Goal: Task Accomplishment & Management: Manage account settings

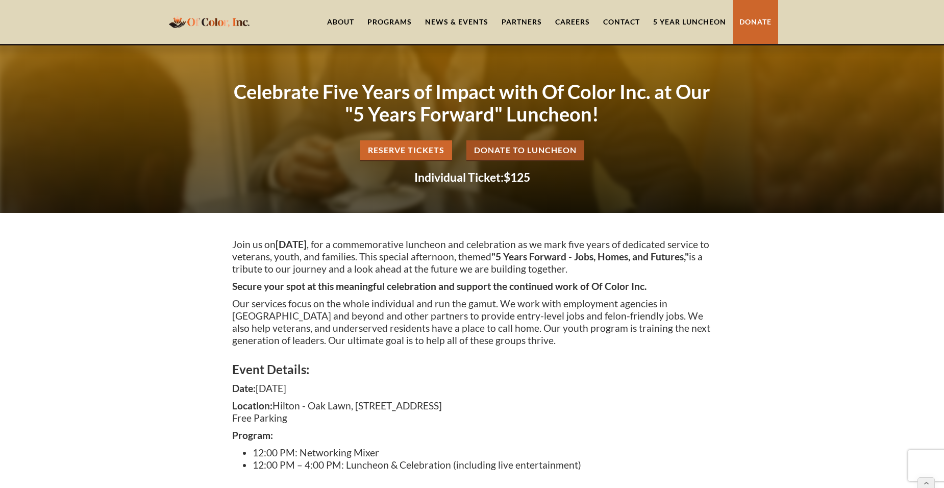
click at [70, 270] on div "Join us on Thursday, October 30, 2025 , for a commemorative luncheon and celebr…" at bounding box center [472, 357] width 944 height 289
click at [923, 479] on icon at bounding box center [926, 479] width 7 height 7
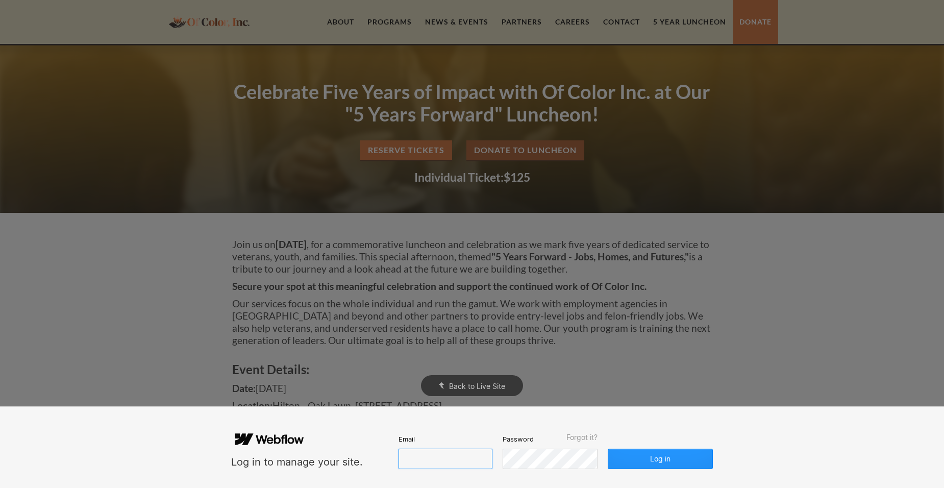
type input "lbrumfield@ofcolorinc.org"
click at [688, 462] on button "Log in" at bounding box center [660, 459] width 105 height 20
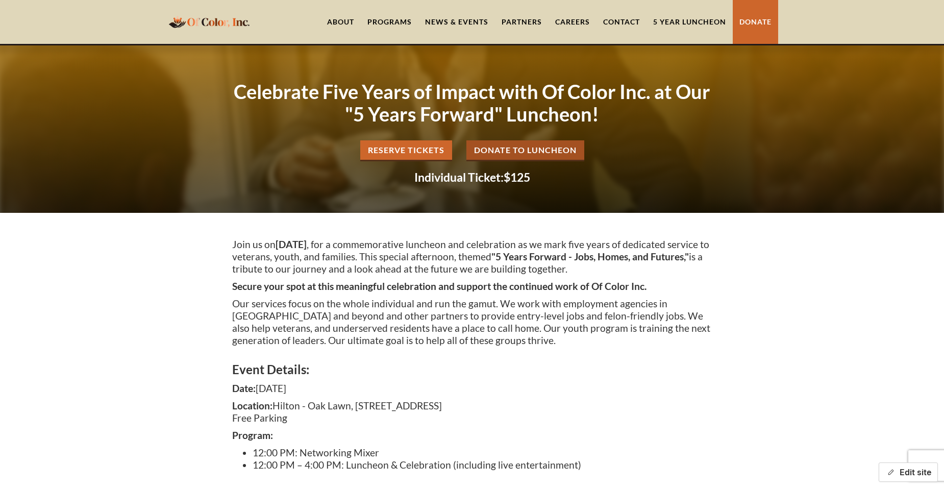
click at [920, 470] on button "Edit site" at bounding box center [908, 471] width 59 height 19
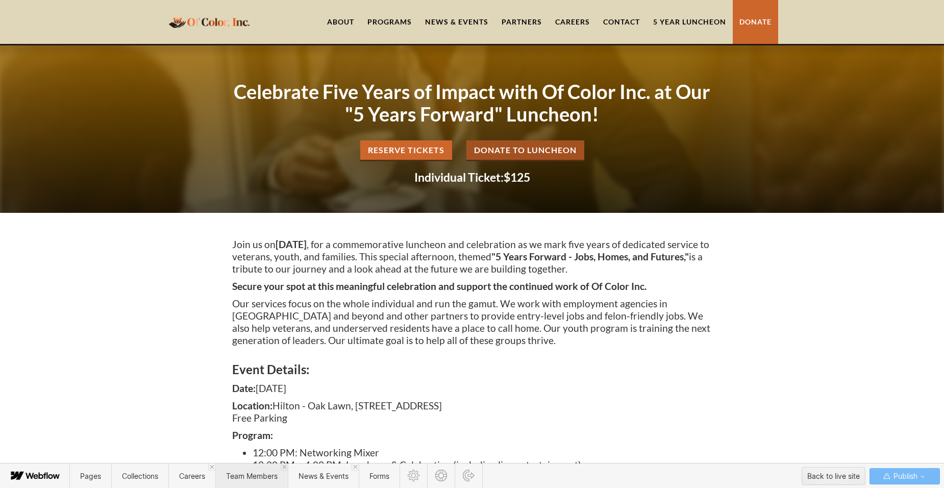
click at [243, 469] on span "Team Members" at bounding box center [251, 475] width 72 height 25
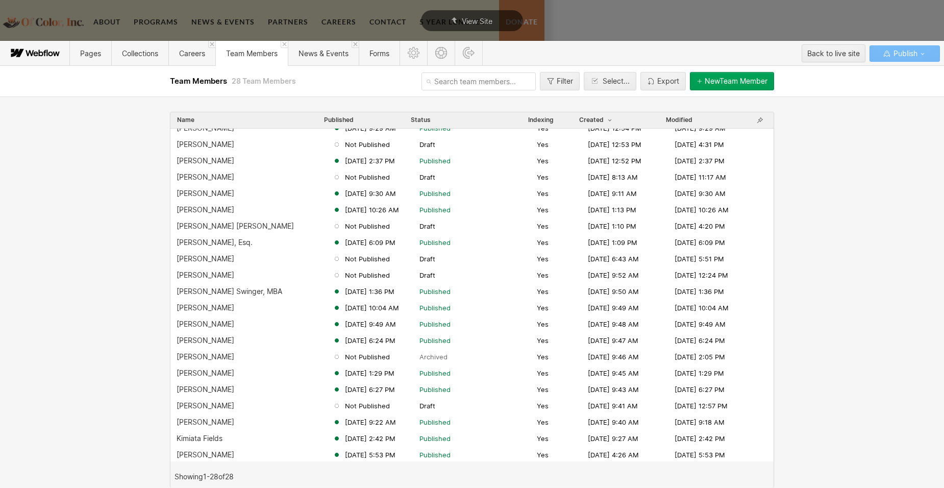
scroll to position [125, 0]
click at [192, 384] on div "Melina Higbee" at bounding box center [206, 388] width 58 height 8
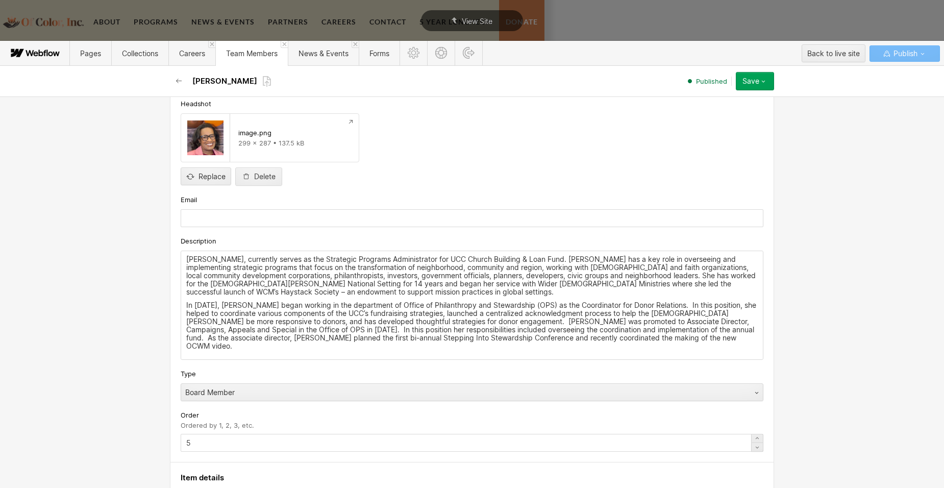
scroll to position [200, 0]
click at [716, 342] on p "In 2014, Ms. Higbee began working in the department of Office of Philanthropy a…" at bounding box center [472, 326] width 572 height 49
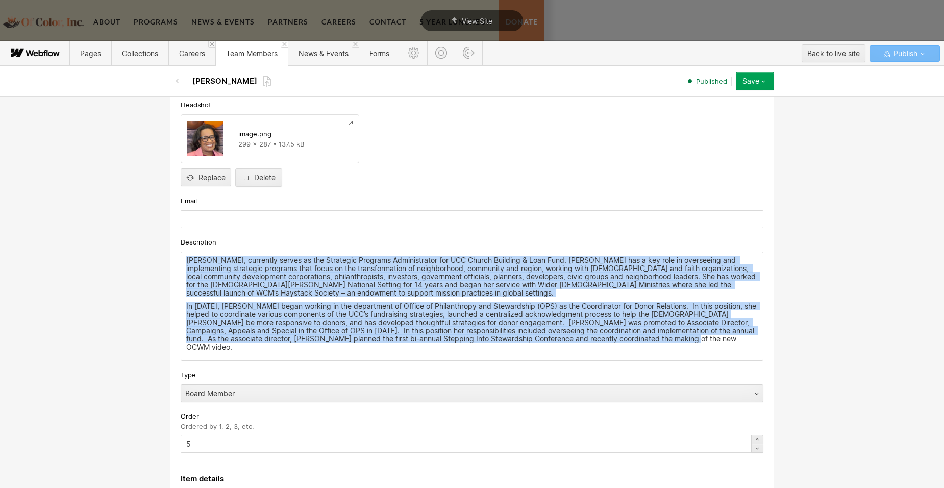
drag, startPoint x: 716, startPoint y: 342, endPoint x: 178, endPoint y: 252, distance: 545.4
click at [181, 252] on div "[PERSON_NAME], currently serves as the Strategic Programs Administrator for UCC…" at bounding box center [472, 306] width 582 height 108
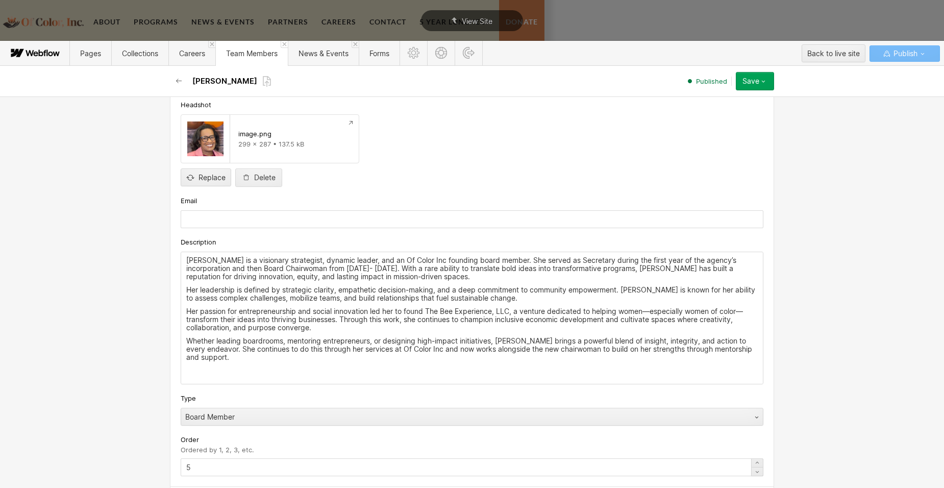
click at [436, 330] on p "Her passion for entrepreneurship and social innovation led her to found The Bee…" at bounding box center [472, 319] width 572 height 24
click at [547, 286] on p "Her leadership is defined by strategic clarity, empathetic decision-making, and…" at bounding box center [472, 294] width 572 height 16
click at [531, 263] on p "Melina Higbee is a visionary strategist, dynamic leader, and an Of Color Inc fo…" at bounding box center [472, 268] width 572 height 24
click at [759, 82] on div "Save" at bounding box center [751, 81] width 17 height 8
click at [696, 112] on span "Republish" at bounding box center [694, 116] width 28 height 10
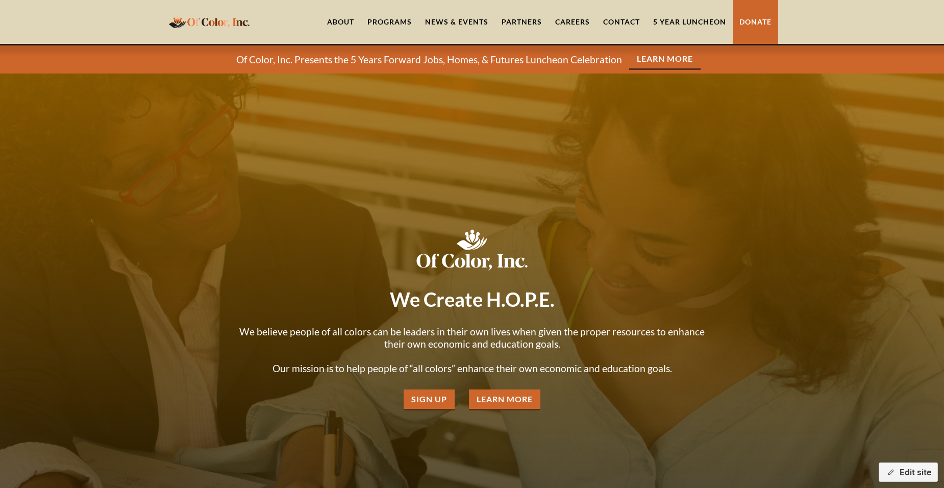
click at [348, 18] on link "About" at bounding box center [340, 22] width 40 height 44
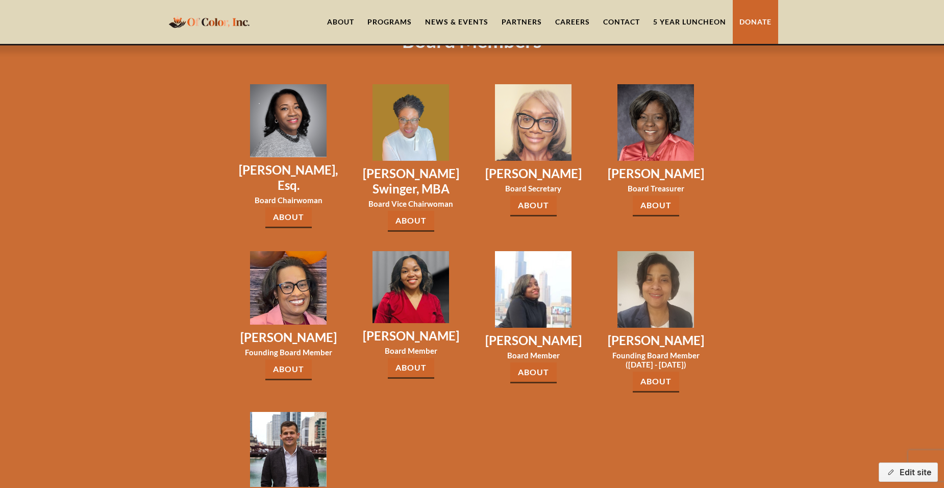
scroll to position [1460, 0]
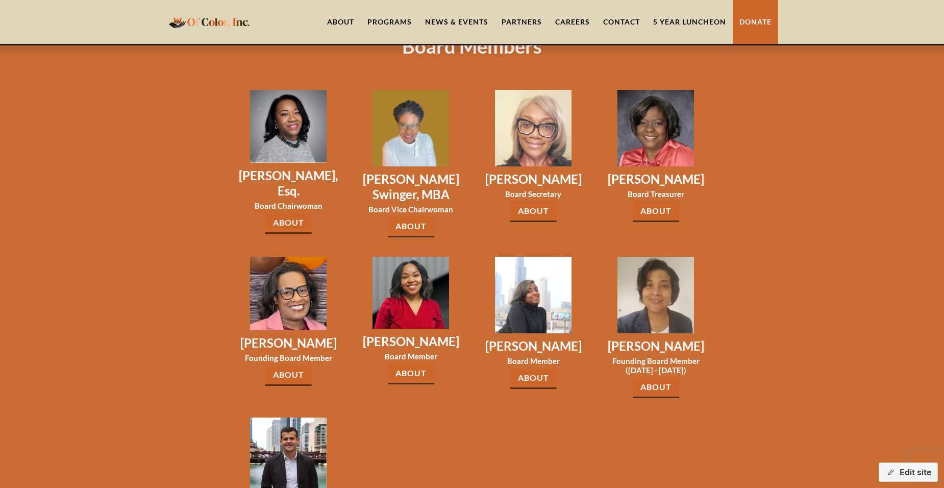
click at [288, 365] on link "About" at bounding box center [288, 375] width 46 height 21
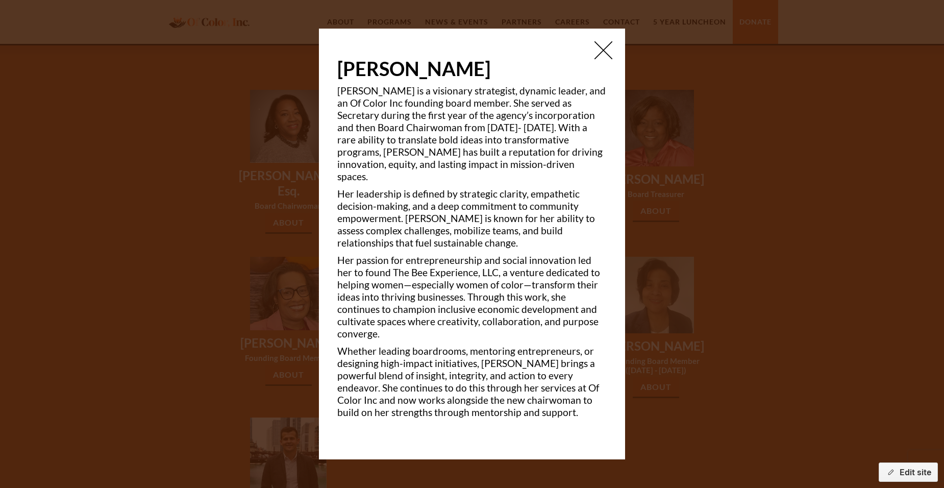
click at [601, 54] on img at bounding box center [604, 50] width 18 height 18
